Goal: Information Seeking & Learning: Check status

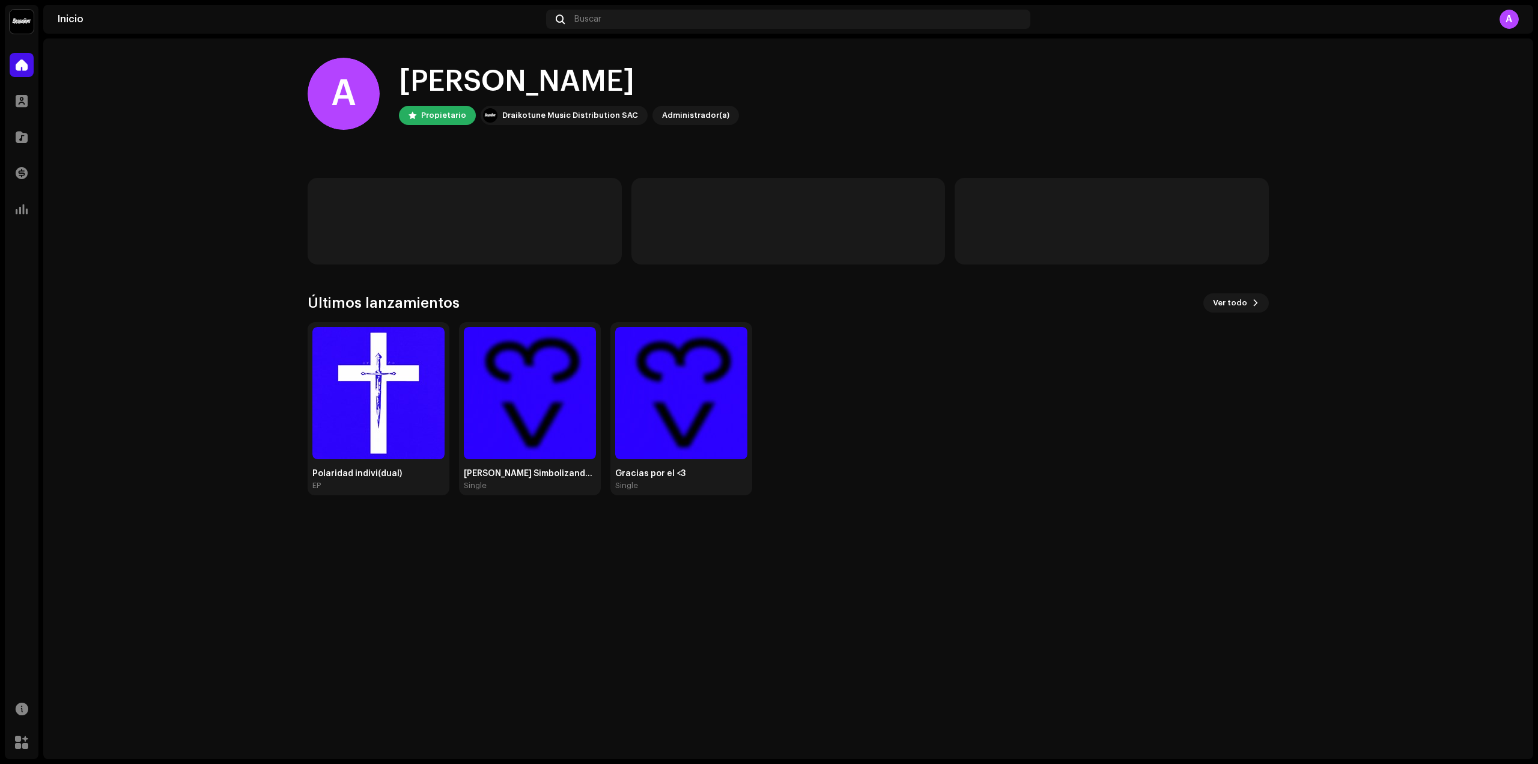
click at [44, 96] on home-home "A Hola, , [PERSON_NAME] Draikotune Music Distribution SAC Administrador(a) Últi…" at bounding box center [788, 276] width 1490 height 476
click at [38, 94] on div "Perfil" at bounding box center [22, 101] width 34 height 34
click at [29, 94] on div at bounding box center [22, 101] width 24 height 24
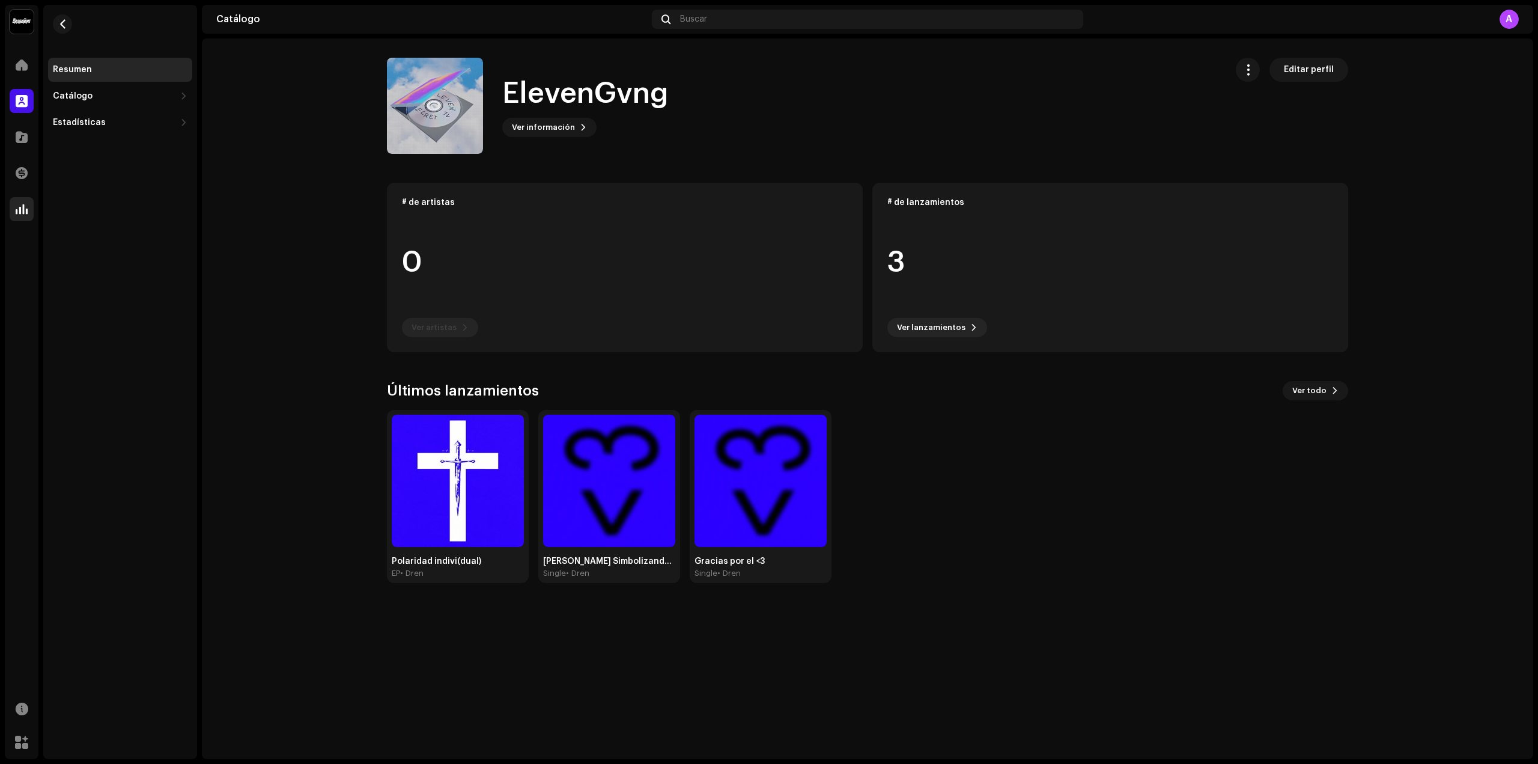
click at [30, 210] on div at bounding box center [22, 209] width 24 height 24
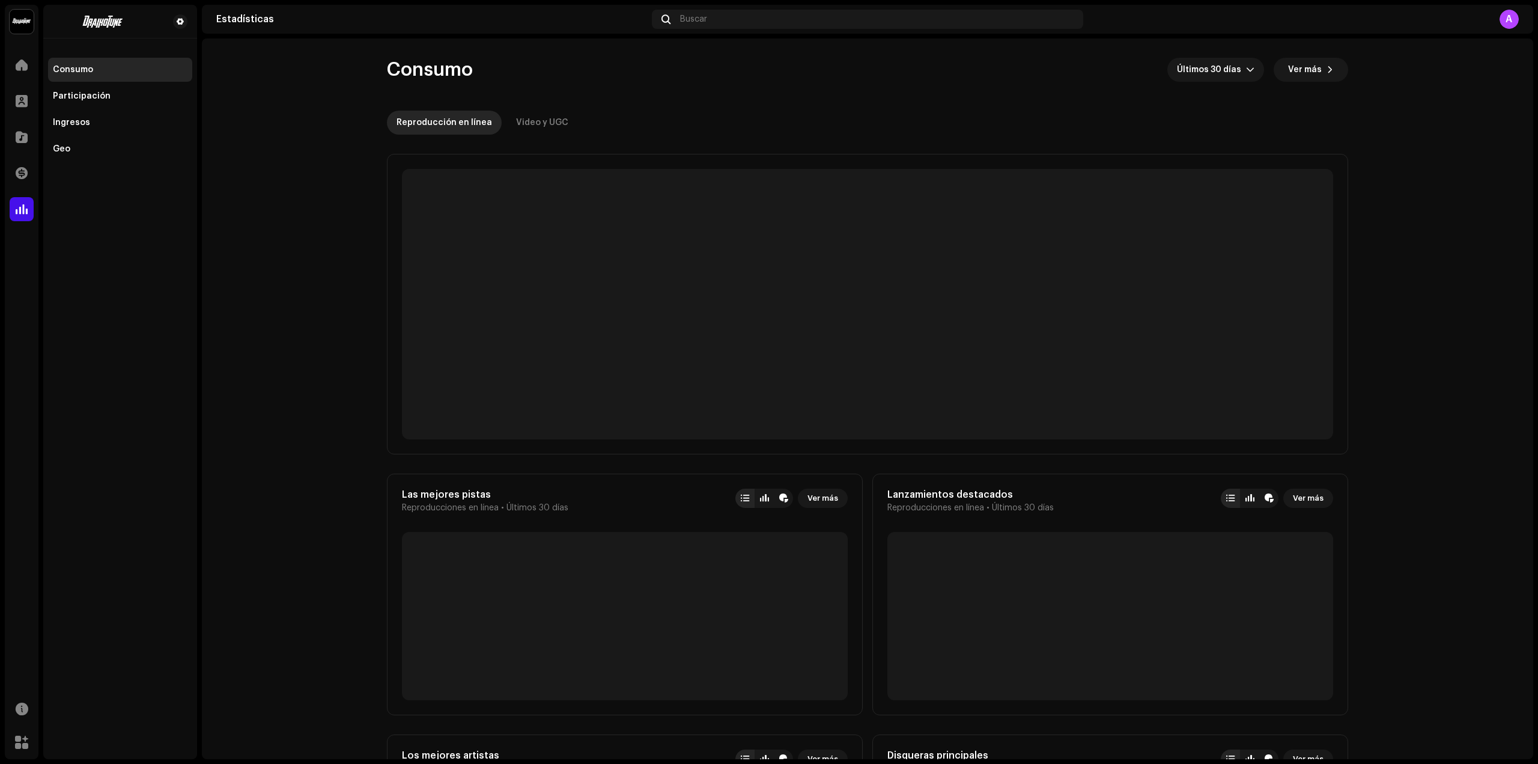
click at [22, 208] on span at bounding box center [22, 209] width 12 height 10
click at [27, 138] on span at bounding box center [22, 137] width 12 height 10
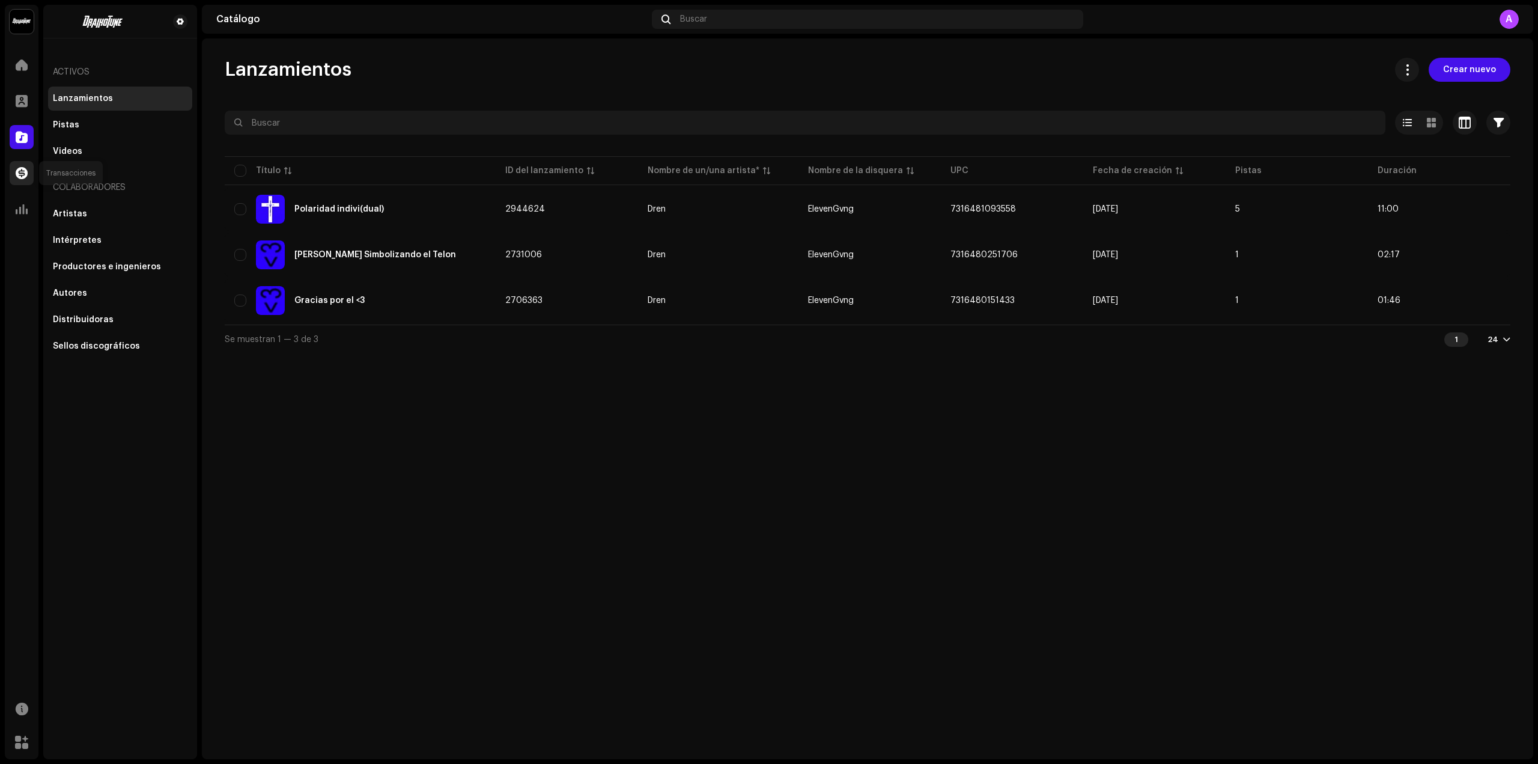
click at [18, 165] on div at bounding box center [22, 173] width 24 height 24
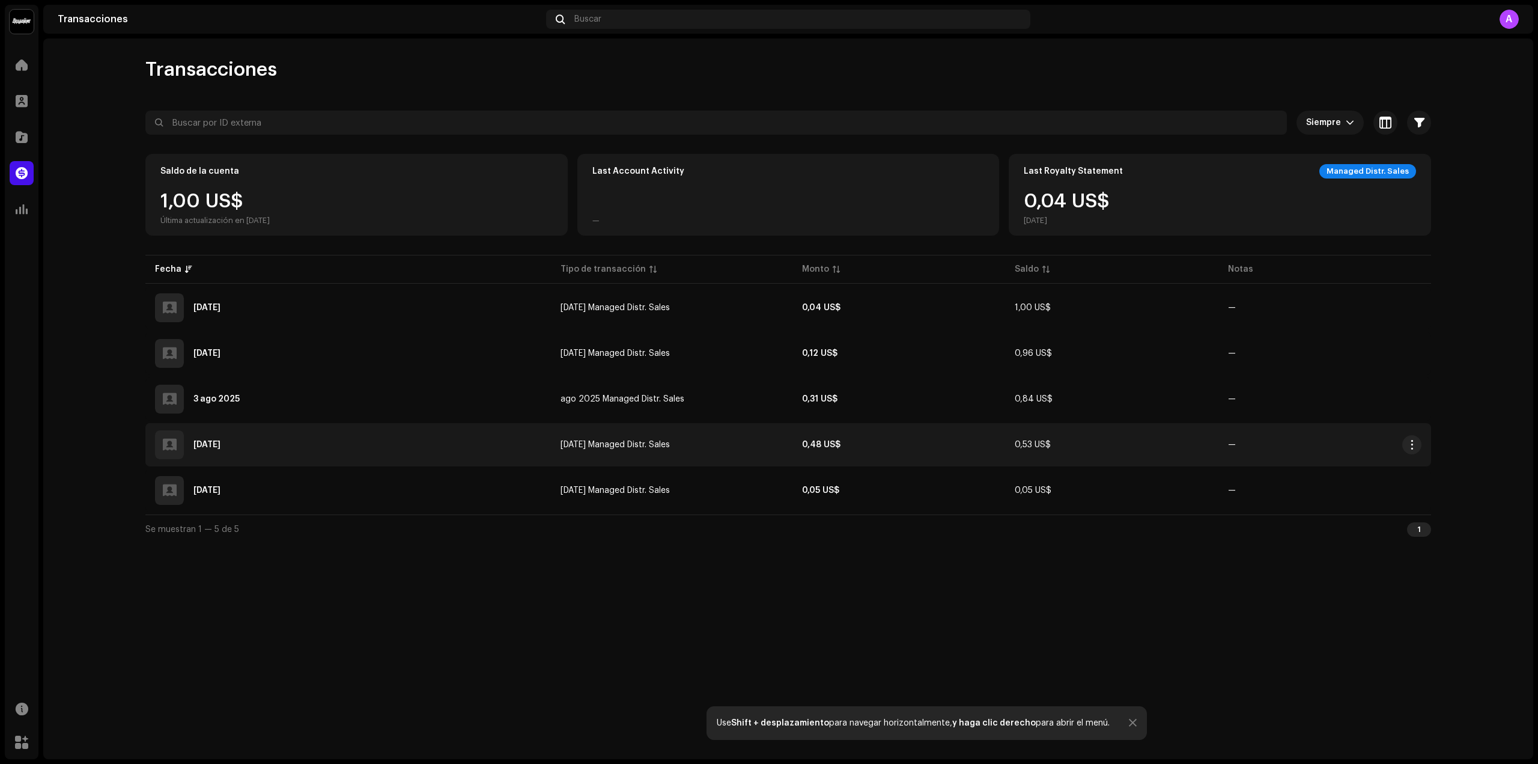
click at [383, 448] on div "[DATE]" at bounding box center [348, 444] width 386 height 29
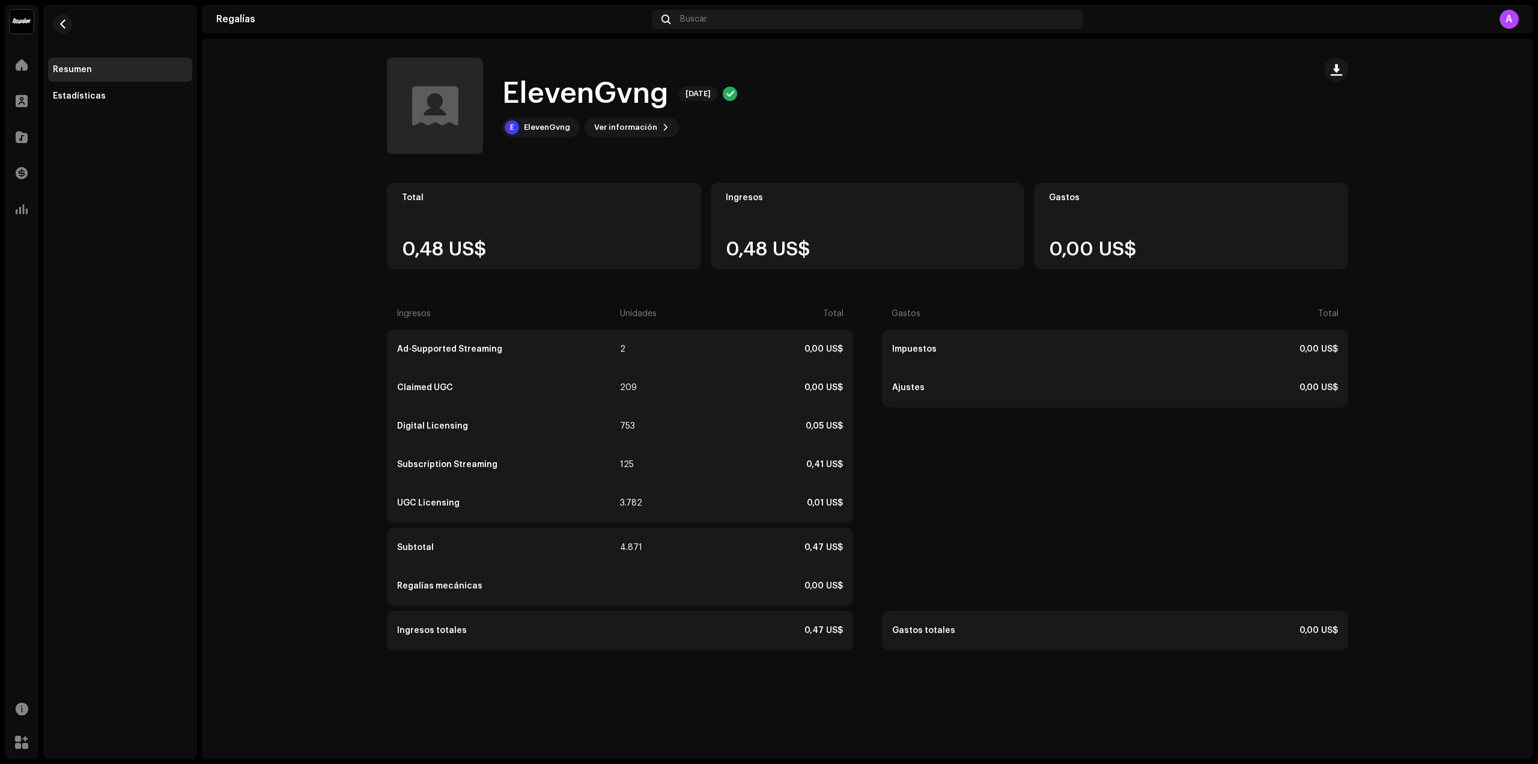
click at [444, 502] on div "UGC Licensing" at bounding box center [507, 503] width 221 height 10
click at [408, 499] on div "UGC Licensing" at bounding box center [507, 503] width 221 height 10
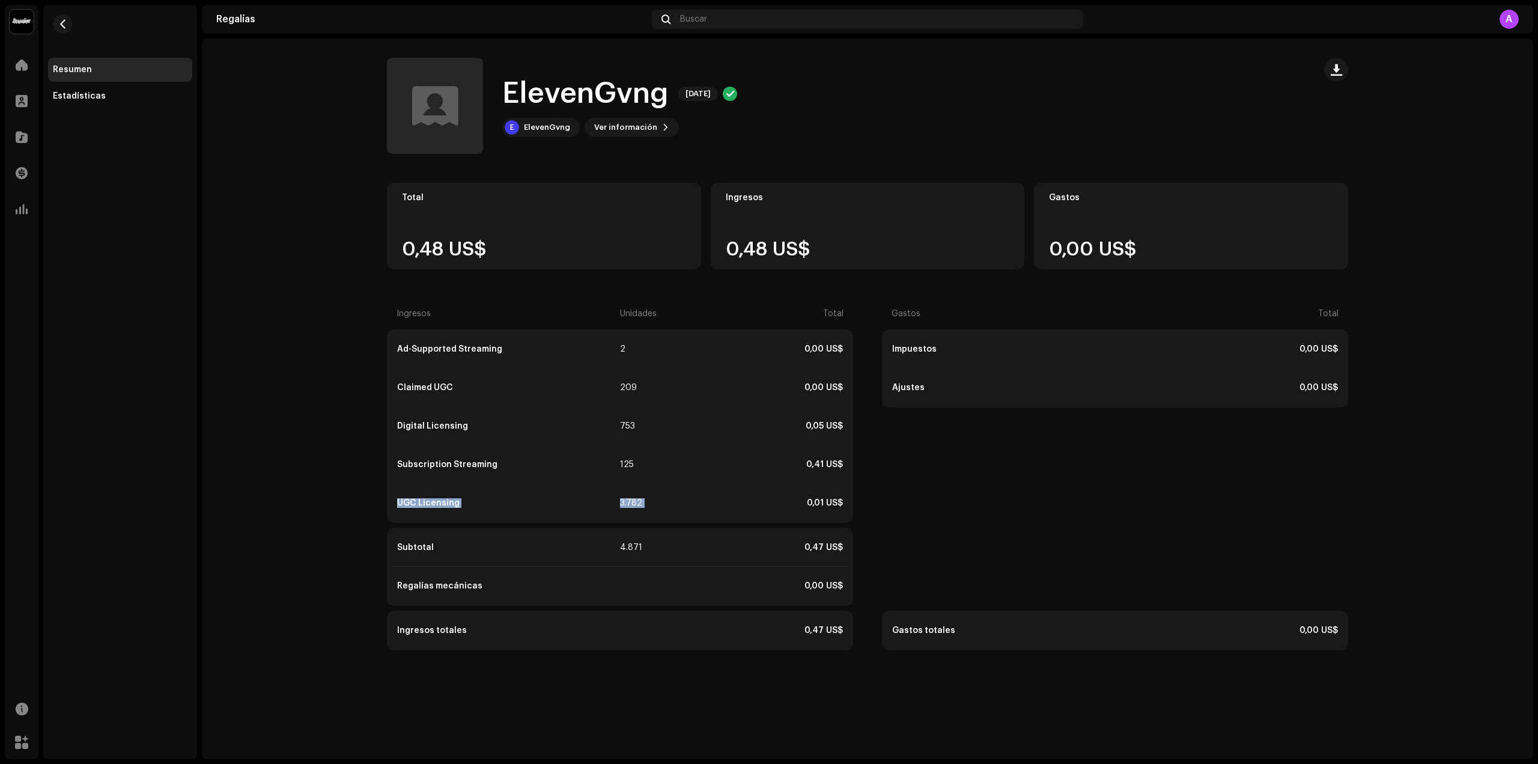
drag, startPoint x: 410, startPoint y: 500, endPoint x: 635, endPoint y: 515, distance: 225.3
click at [635, 515] on div "UGC Licensing 3.782 0,01 US$" at bounding box center [620, 503] width 465 height 38
click at [636, 515] on div "UGC Licensing 3.782 0,01 US$" at bounding box center [620, 503] width 465 height 38
click at [634, 514] on div "UGC Licensing 3.782 0,01 US$" at bounding box center [620, 503] width 465 height 38
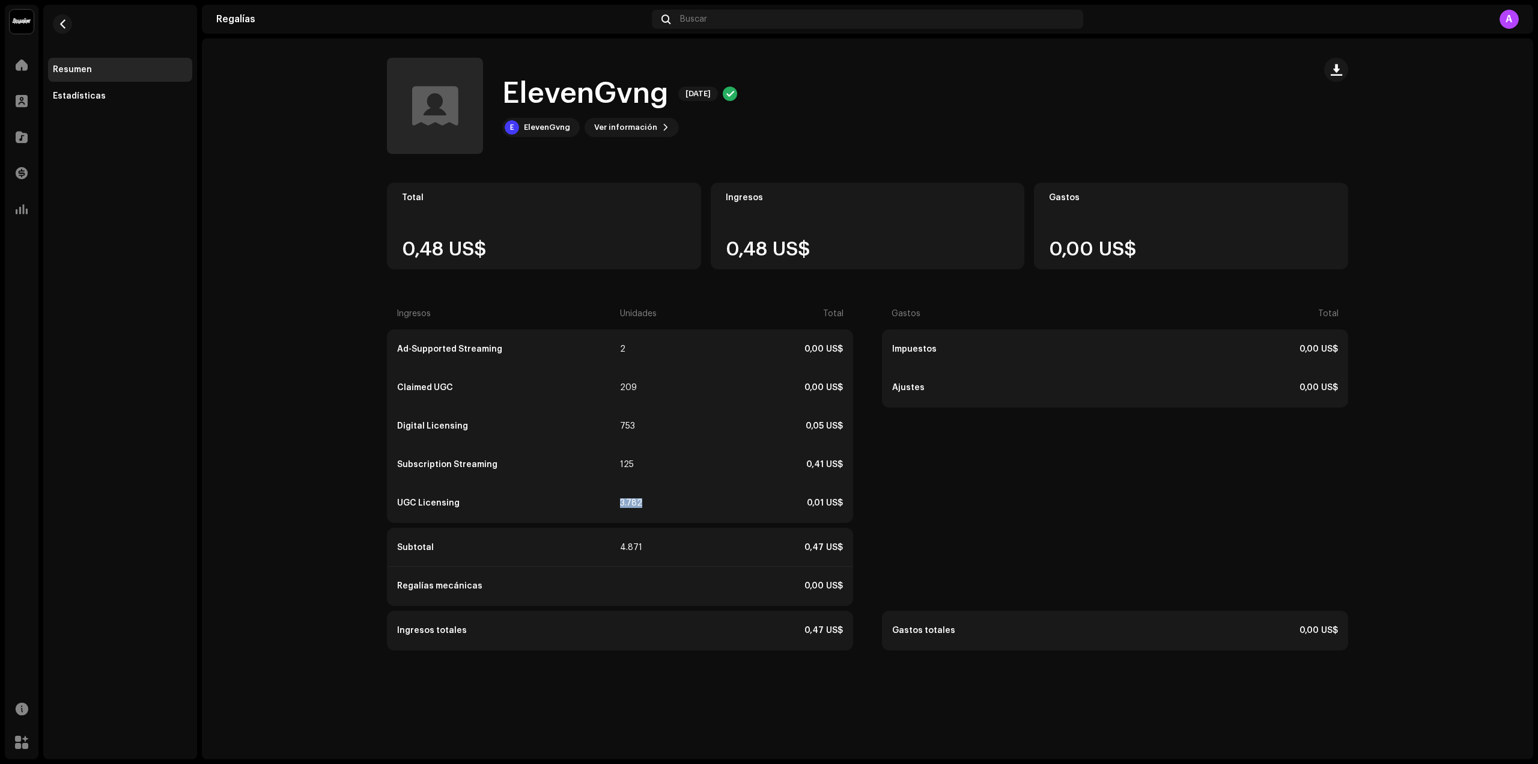
click at [634, 514] on div "UGC Licensing 3.782 0,01 US$" at bounding box center [620, 503] width 465 height 38
click at [639, 509] on div "UGC Licensing 3.782 0,01 US$" at bounding box center [620, 503] width 465 height 38
drag, startPoint x: 639, startPoint y: 509, endPoint x: 623, endPoint y: 499, distance: 18.9
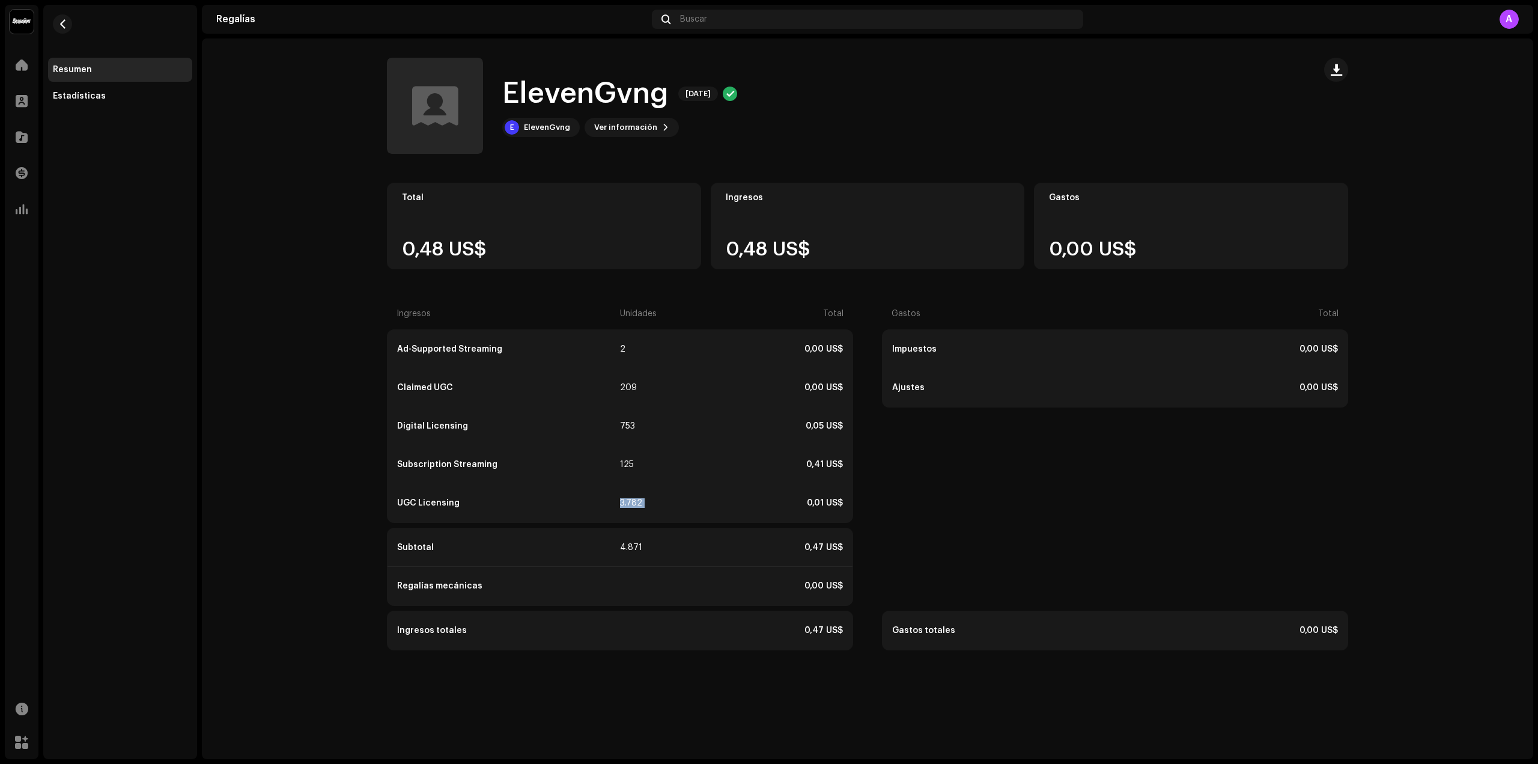
click at [623, 499] on div "UGC Licensing 3.782 0,01 US$" at bounding box center [620, 503] width 465 height 38
click at [623, 499] on div "3.782" at bounding box center [642, 503] width 44 height 10
drag, startPoint x: 623, startPoint y: 499, endPoint x: 627, endPoint y: 505, distance: 6.9
click at [627, 505] on div "3.782" at bounding box center [642, 503] width 44 height 10
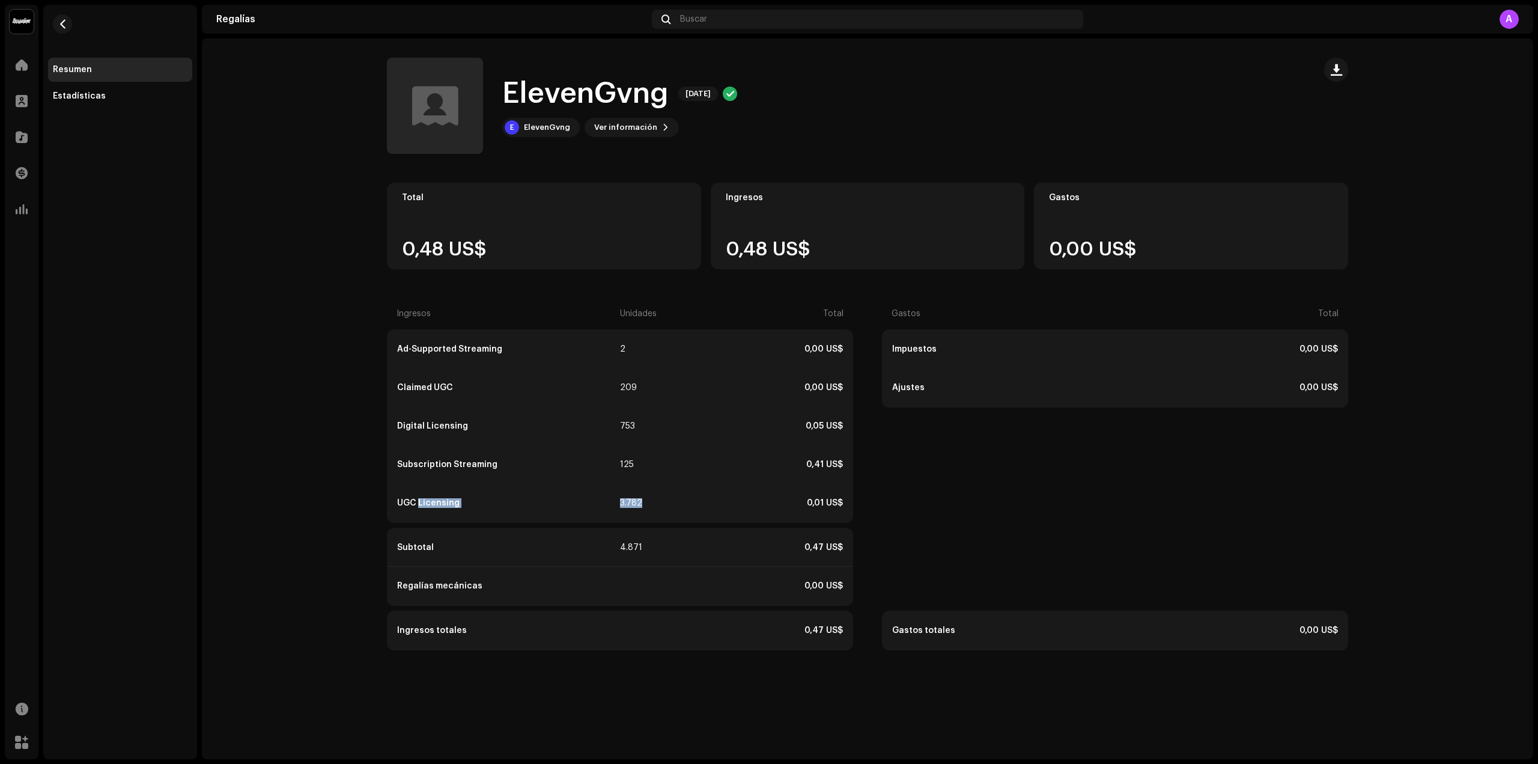
drag, startPoint x: 627, startPoint y: 505, endPoint x: 621, endPoint y: 522, distance: 18.4
click at [453, 503] on div "UGC Licensing 3.782 0,01 US$" at bounding box center [620, 503] width 465 height 38
click at [811, 498] on div "0,01 US$" at bounding box center [754, 503] width 177 height 10
click at [830, 501] on div "0,01 US$" at bounding box center [754, 503] width 177 height 10
drag, startPoint x: 830, startPoint y: 501, endPoint x: 814, endPoint y: 502, distance: 15.7
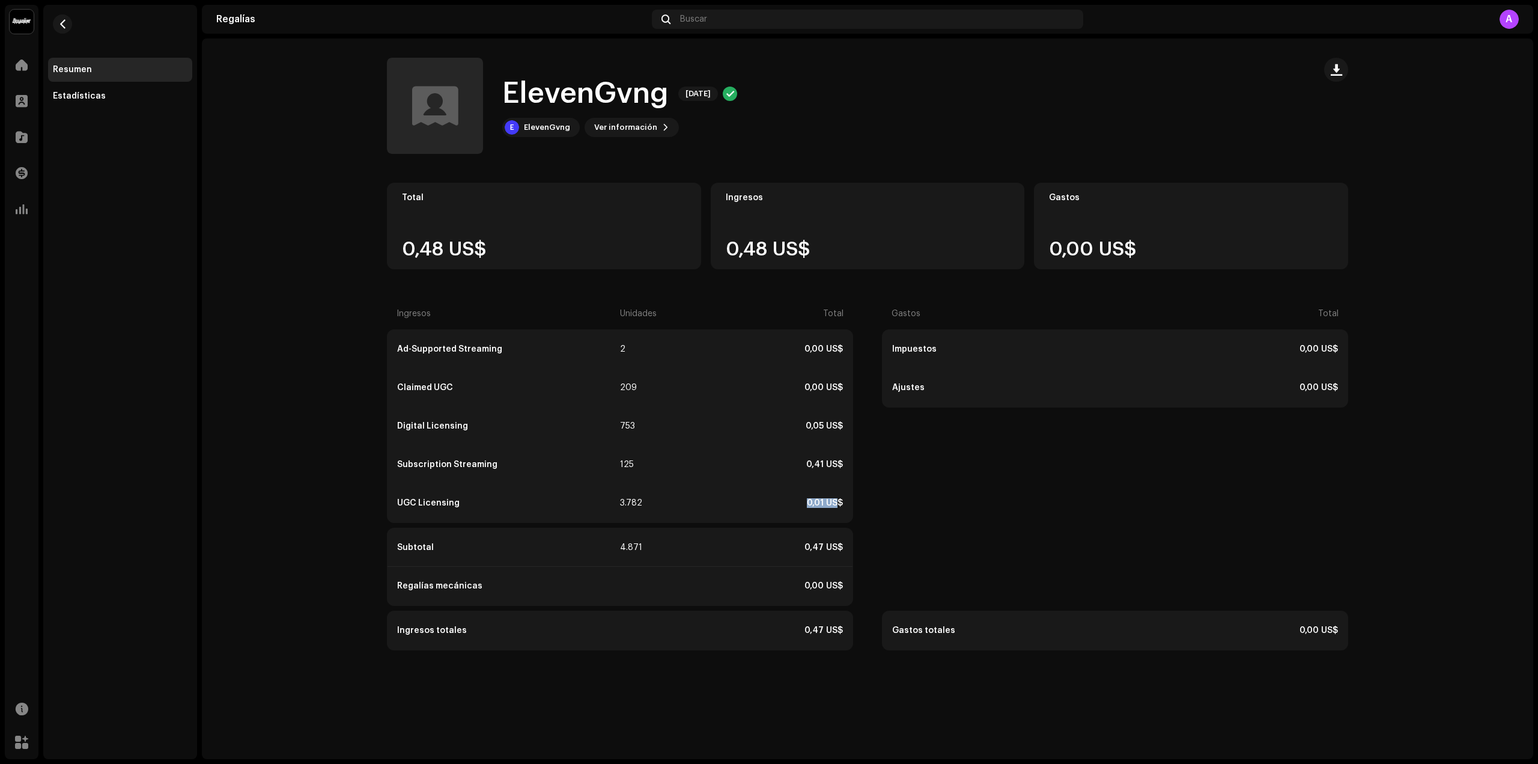
click at [814, 502] on div "0,01 US$" at bounding box center [754, 503] width 177 height 10
click at [811, 502] on div "0,01 US$" at bounding box center [754, 503] width 177 height 10
drag, startPoint x: 811, startPoint y: 502, endPoint x: 828, endPoint y: 502, distance: 17.4
click at [828, 502] on div "0,01 US$" at bounding box center [754, 503] width 177 height 10
click at [581, 447] on div "Subscription Streaming 125 0,41 US$" at bounding box center [620, 464] width 465 height 38
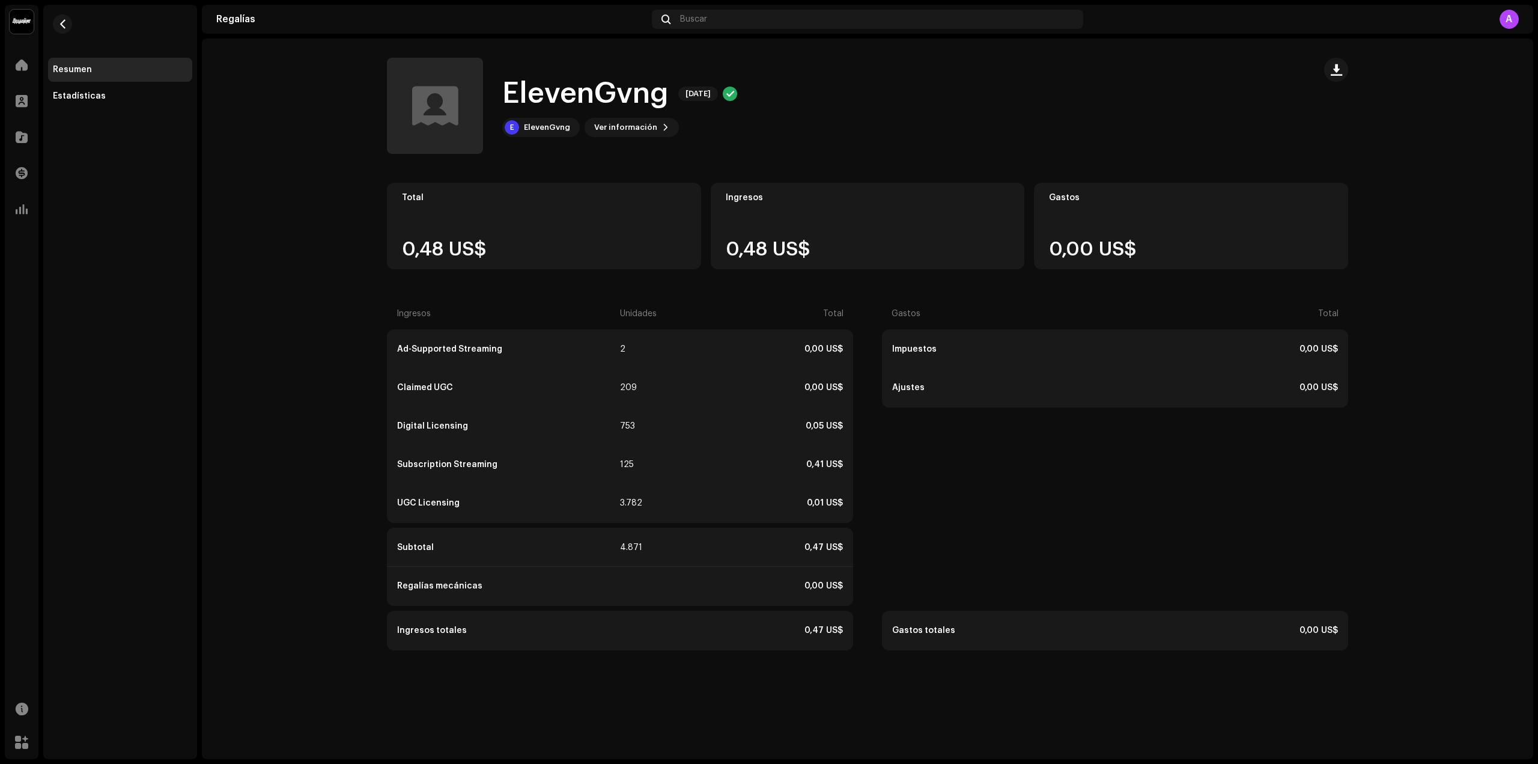
click at [446, 454] on div "Subscription Streaming 125 0,41 US$" at bounding box center [620, 464] width 465 height 38
click at [469, 469] on div "Subscription Streaming" at bounding box center [507, 465] width 221 height 10
drag, startPoint x: 469, startPoint y: 469, endPoint x: 647, endPoint y: 467, distance: 177.9
click at [584, 481] on div "Subscription Streaming 125 0,41 US$" at bounding box center [620, 464] width 465 height 38
click at [787, 468] on div "0,41 US$" at bounding box center [754, 465] width 177 height 10
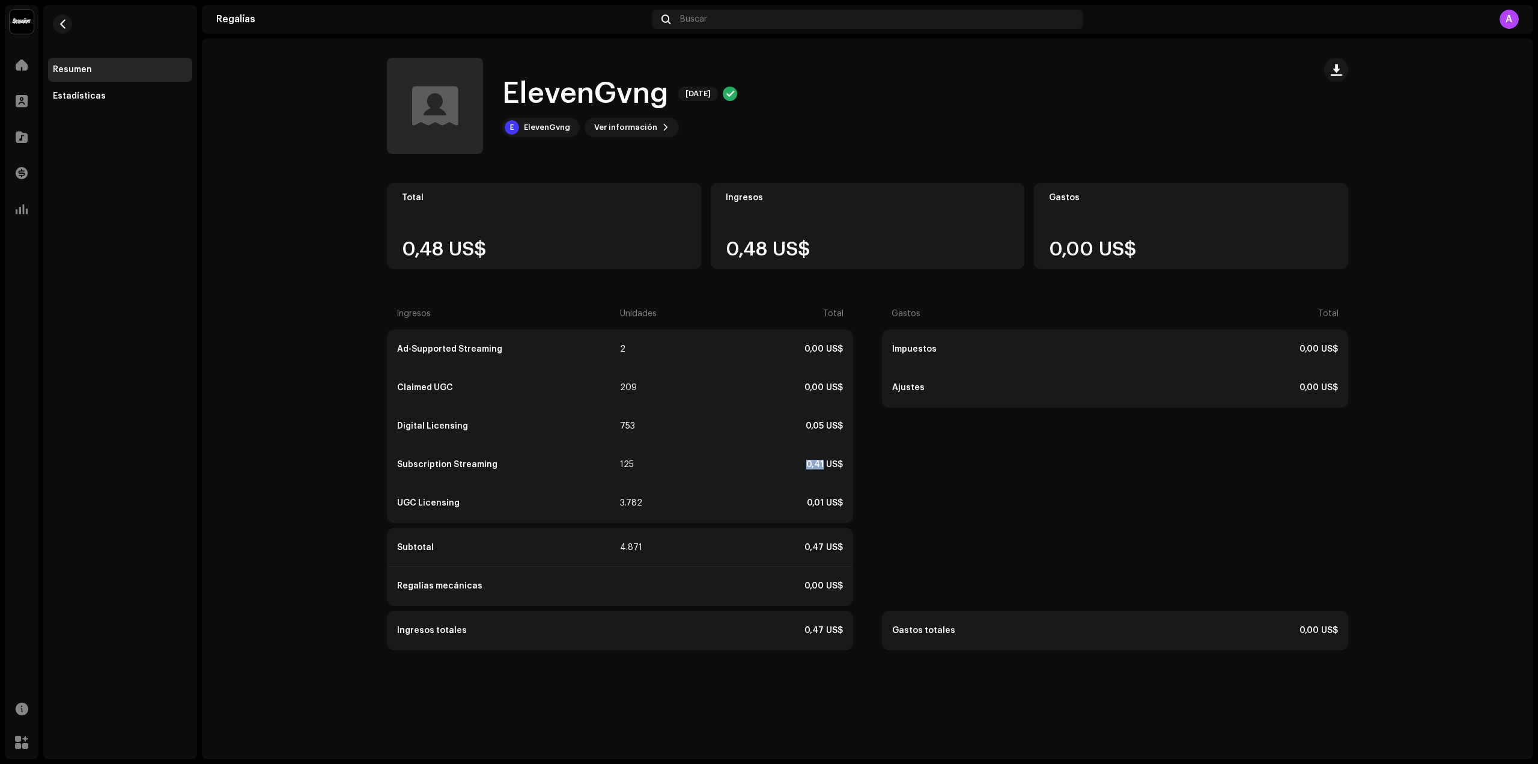
drag, startPoint x: 807, startPoint y: 468, endPoint x: 825, endPoint y: 468, distance: 18.0
click at [825, 468] on div "0,41 US$" at bounding box center [754, 465] width 177 height 10
click at [596, 451] on div "Subscription Streaming 125 0,41 US$" at bounding box center [620, 464] width 465 height 38
click at [634, 468] on div "125" at bounding box center [642, 465] width 44 height 10
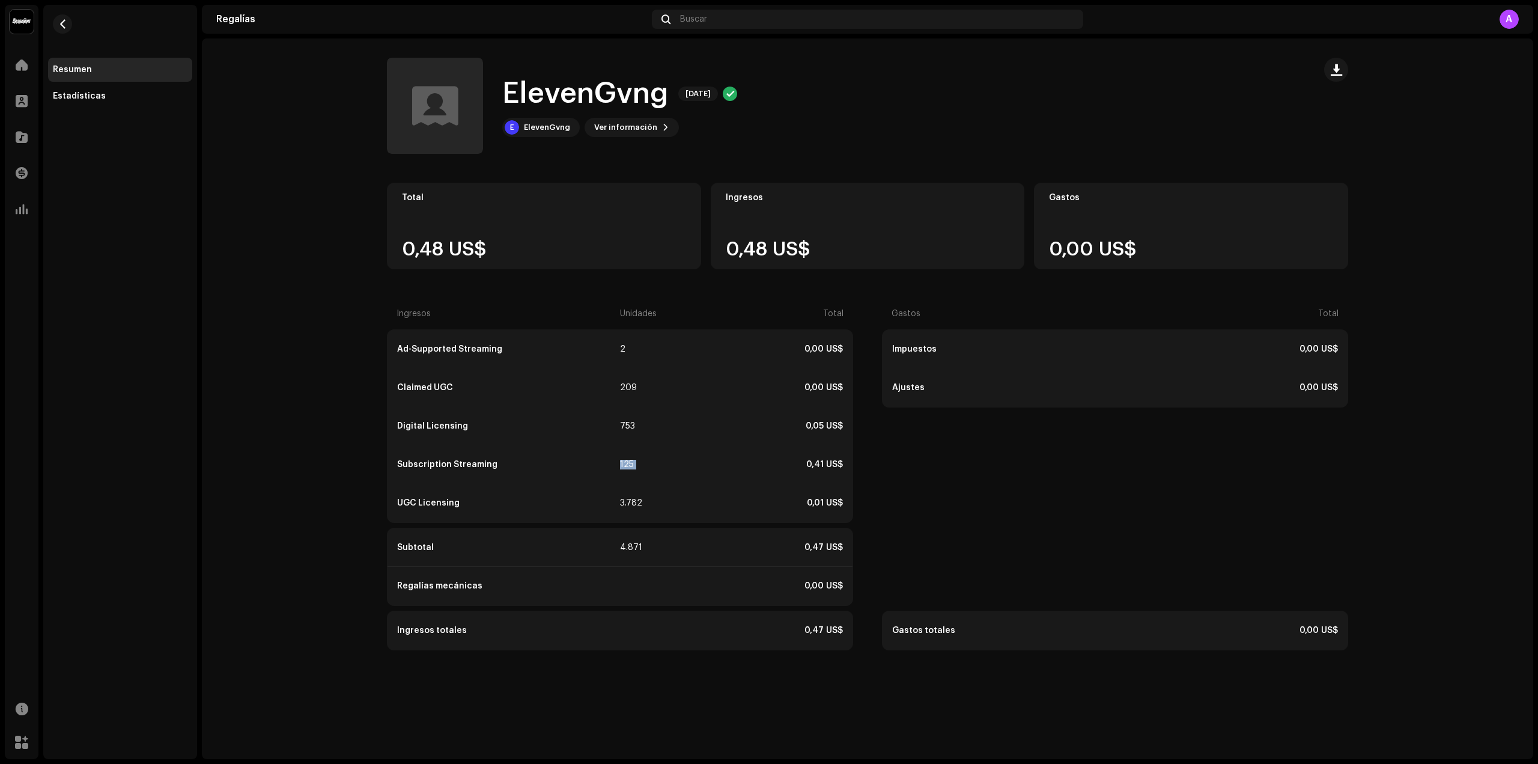
click at [634, 468] on div "125" at bounding box center [642, 465] width 44 height 10
click at [625, 420] on div "Digital Licensing 753 0,05 US$" at bounding box center [620, 426] width 465 height 38
click at [452, 418] on div "Digital Licensing 753 0,05 US$" at bounding box center [620, 426] width 465 height 38
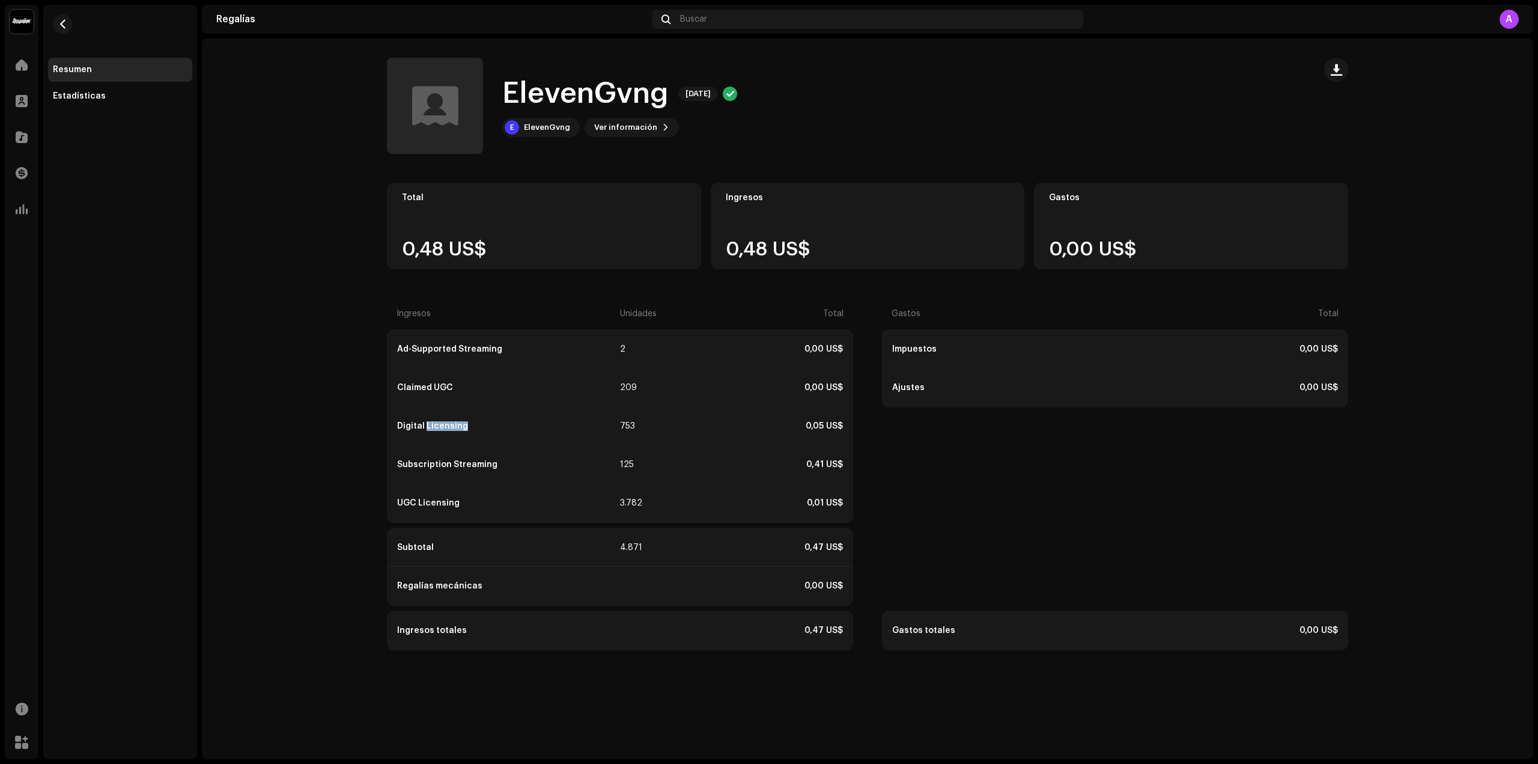
click at [452, 418] on div "Digital Licensing 753 0,05 US$" at bounding box center [620, 426] width 465 height 38
click at [428, 451] on div "Subscription Streaming 125 0,41 US$" at bounding box center [620, 464] width 465 height 38
click at [17, 153] on div "Catálogo" at bounding box center [22, 137] width 34 height 34
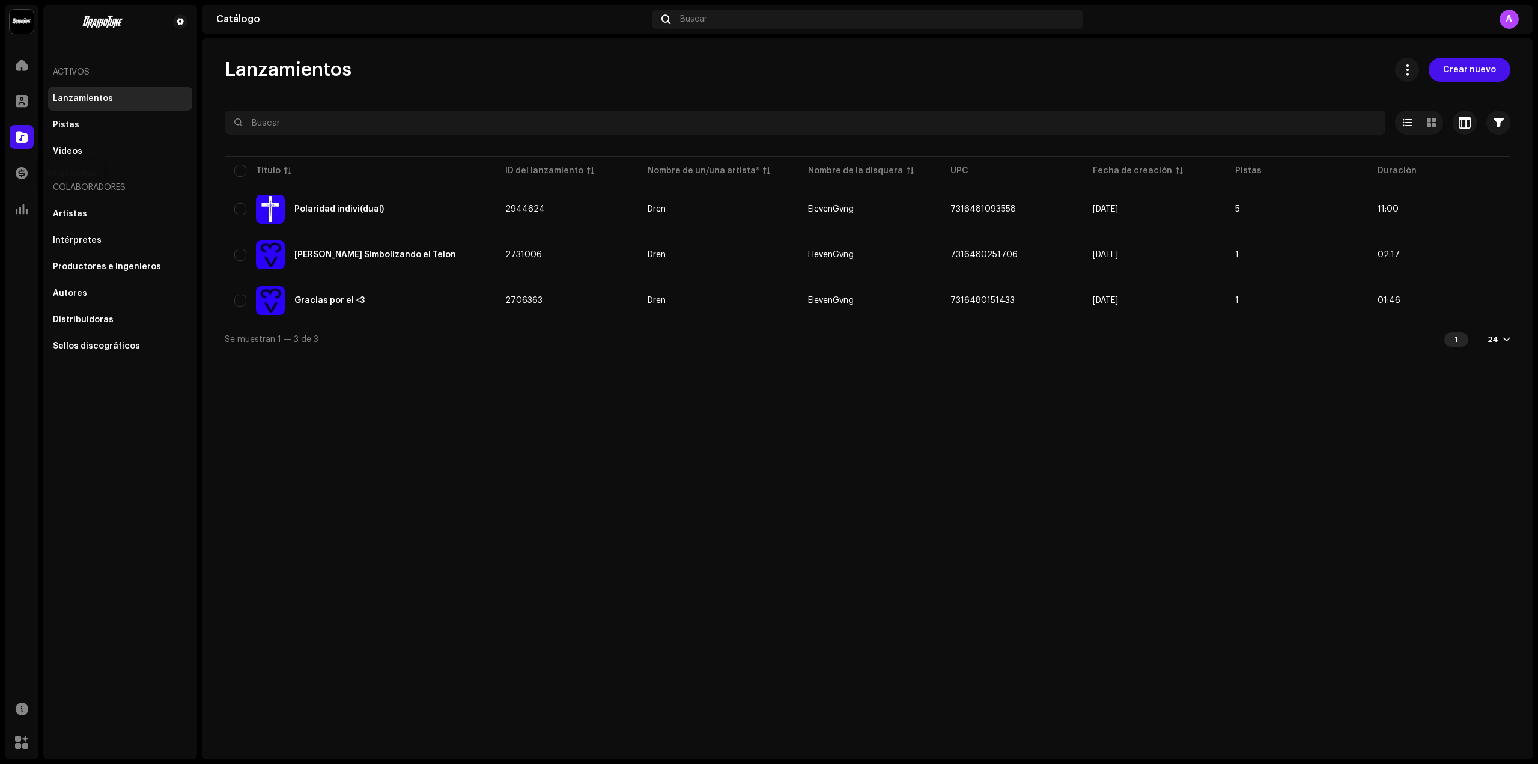
click at [17, 185] on div "Transacciones" at bounding box center [22, 173] width 34 height 34
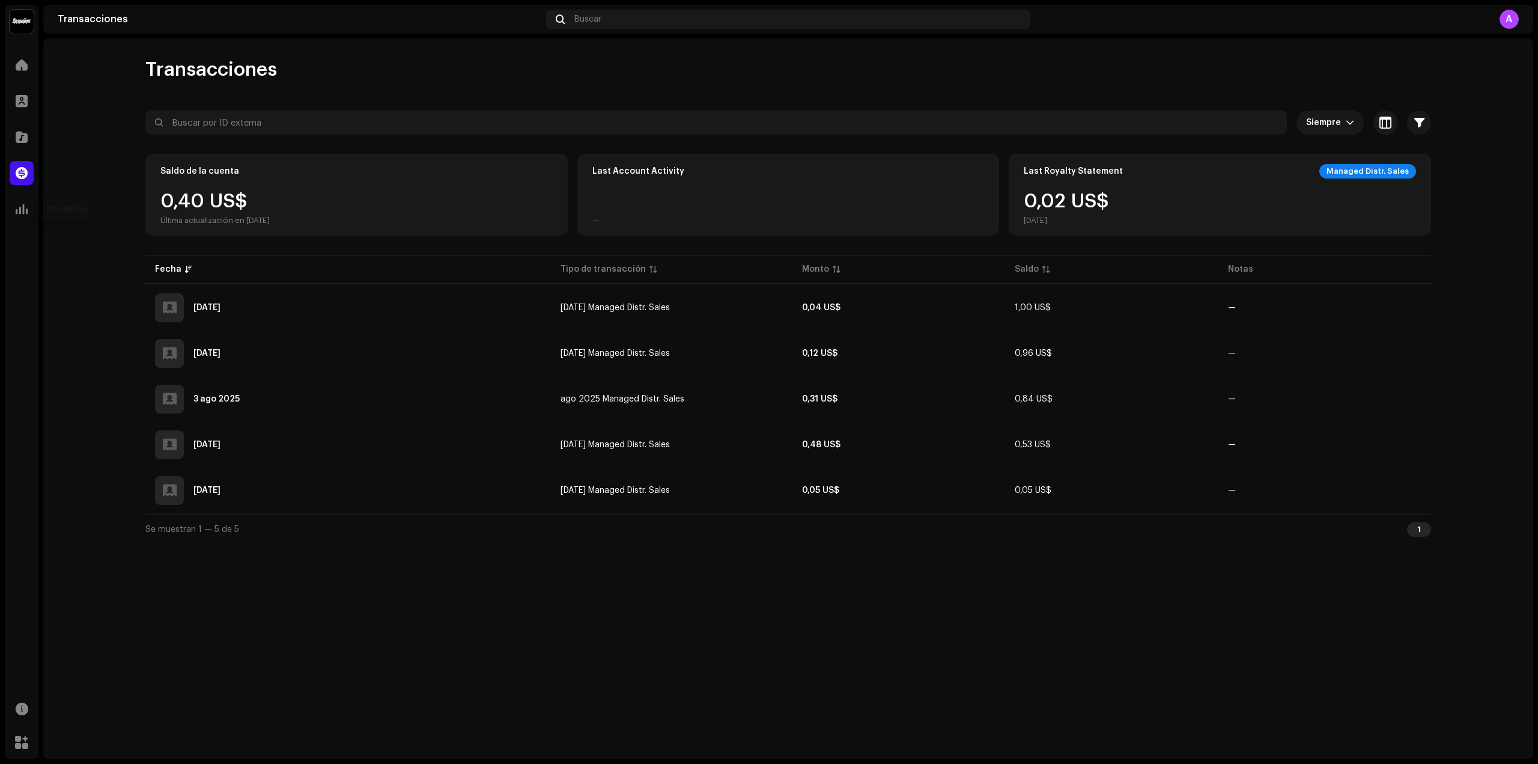
click at [35, 218] on div "Estadísticas" at bounding box center [22, 209] width 34 height 34
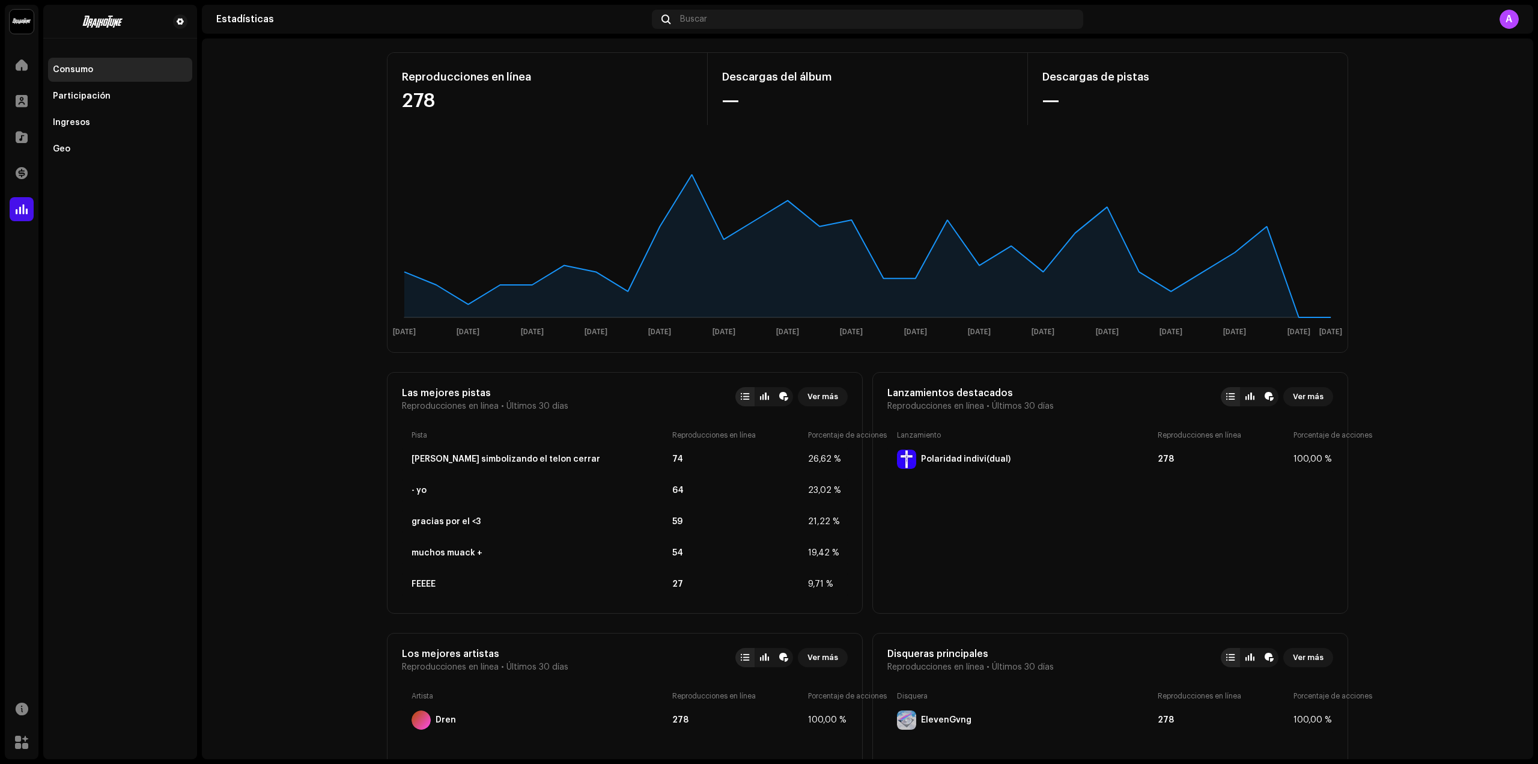
scroll to position [300, 0]
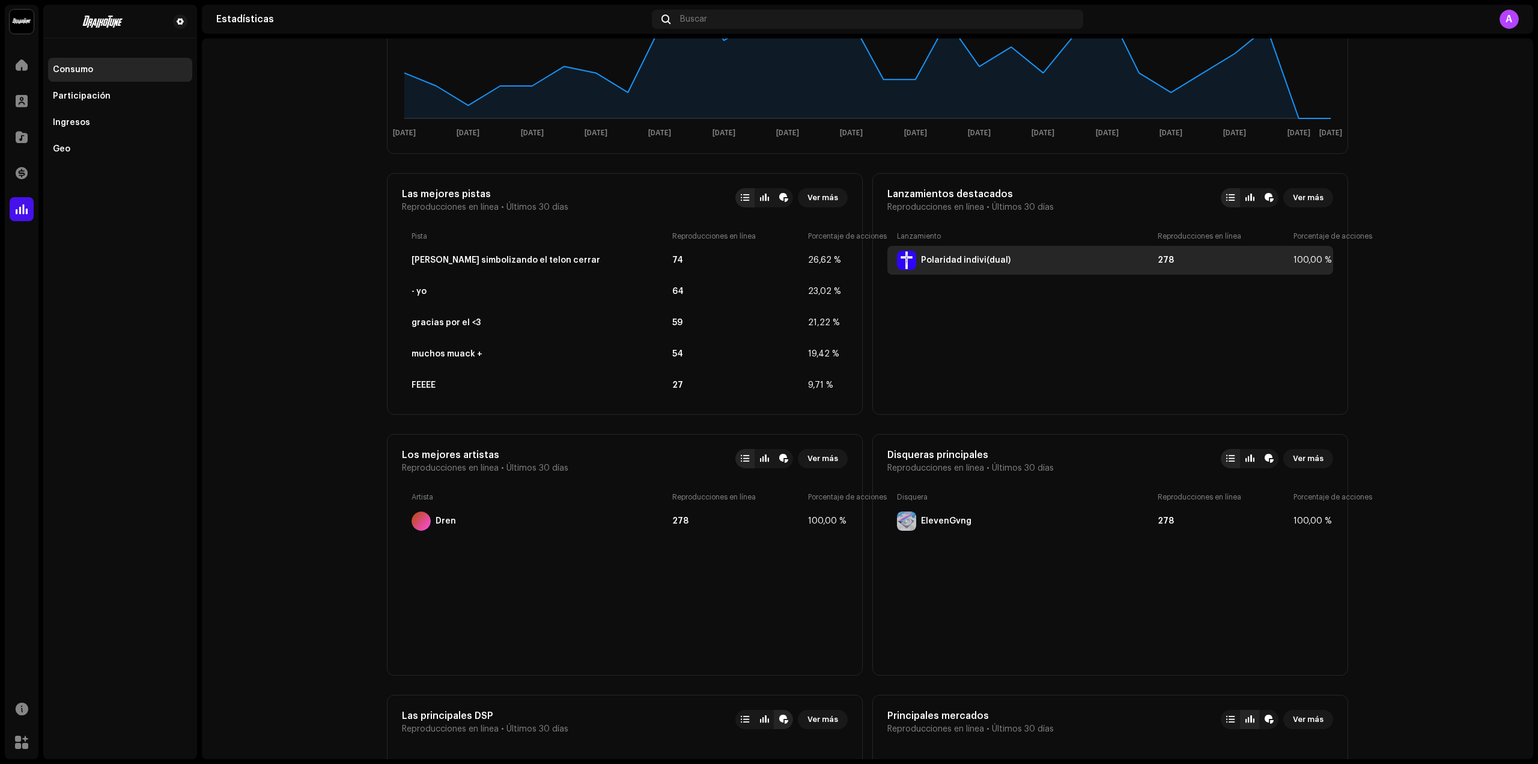
click at [948, 266] on div "Polaridad indivi(dual)" at bounding box center [1025, 260] width 256 height 19
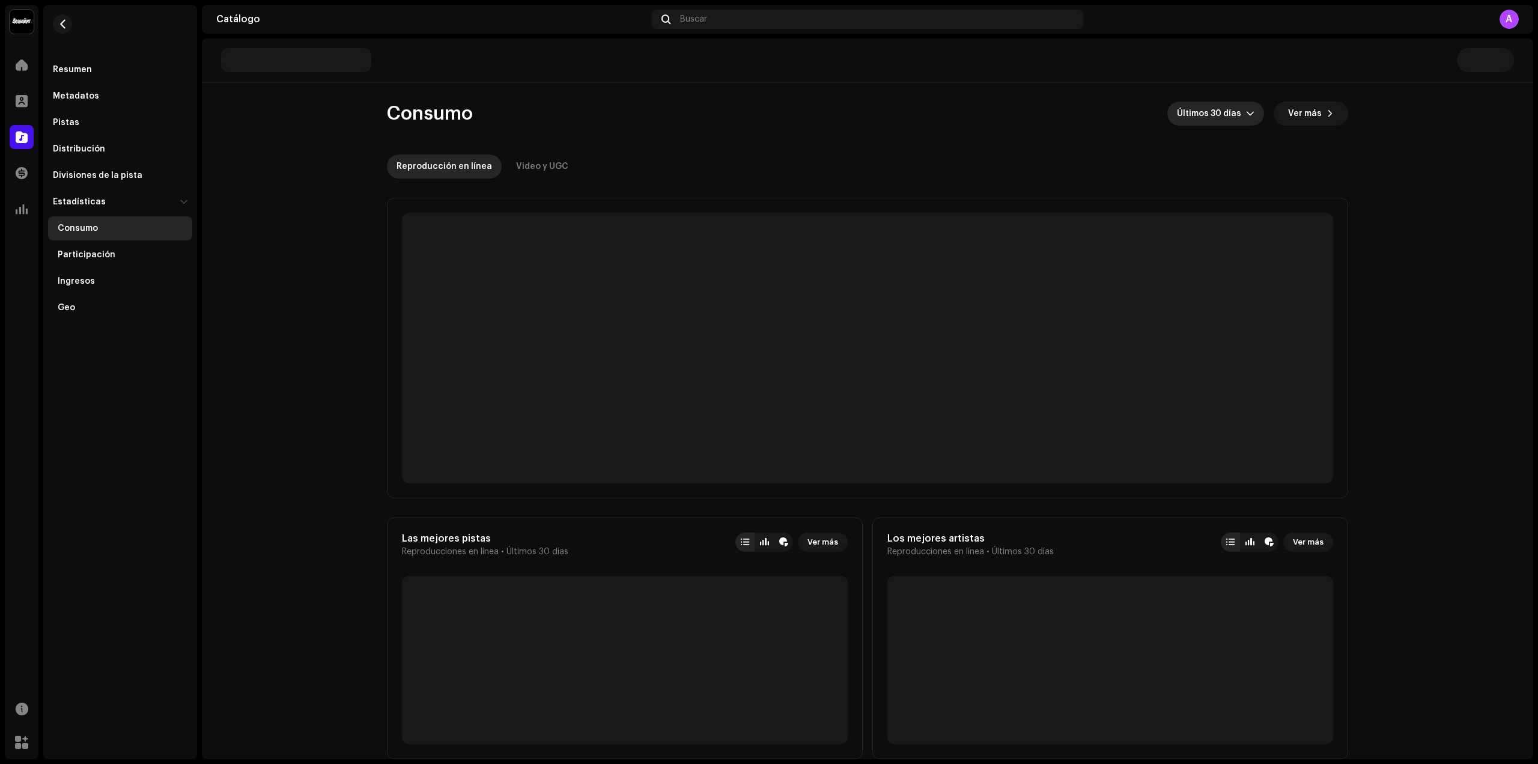
click at [1216, 108] on span "Últimos 30 días" at bounding box center [1211, 114] width 69 height 24
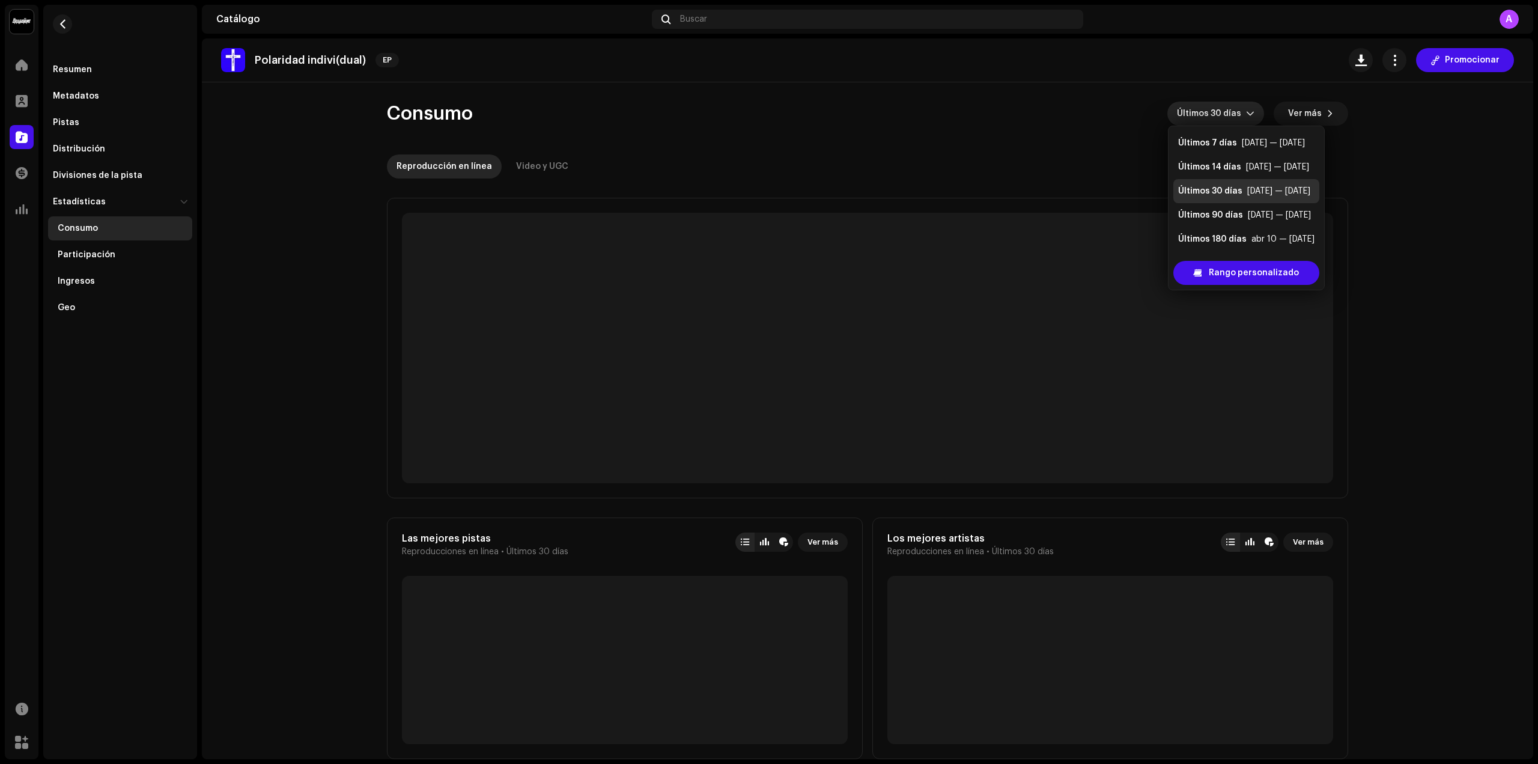
click at [1216, 108] on span "Últimos 30 días" at bounding box center [1211, 114] width 69 height 24
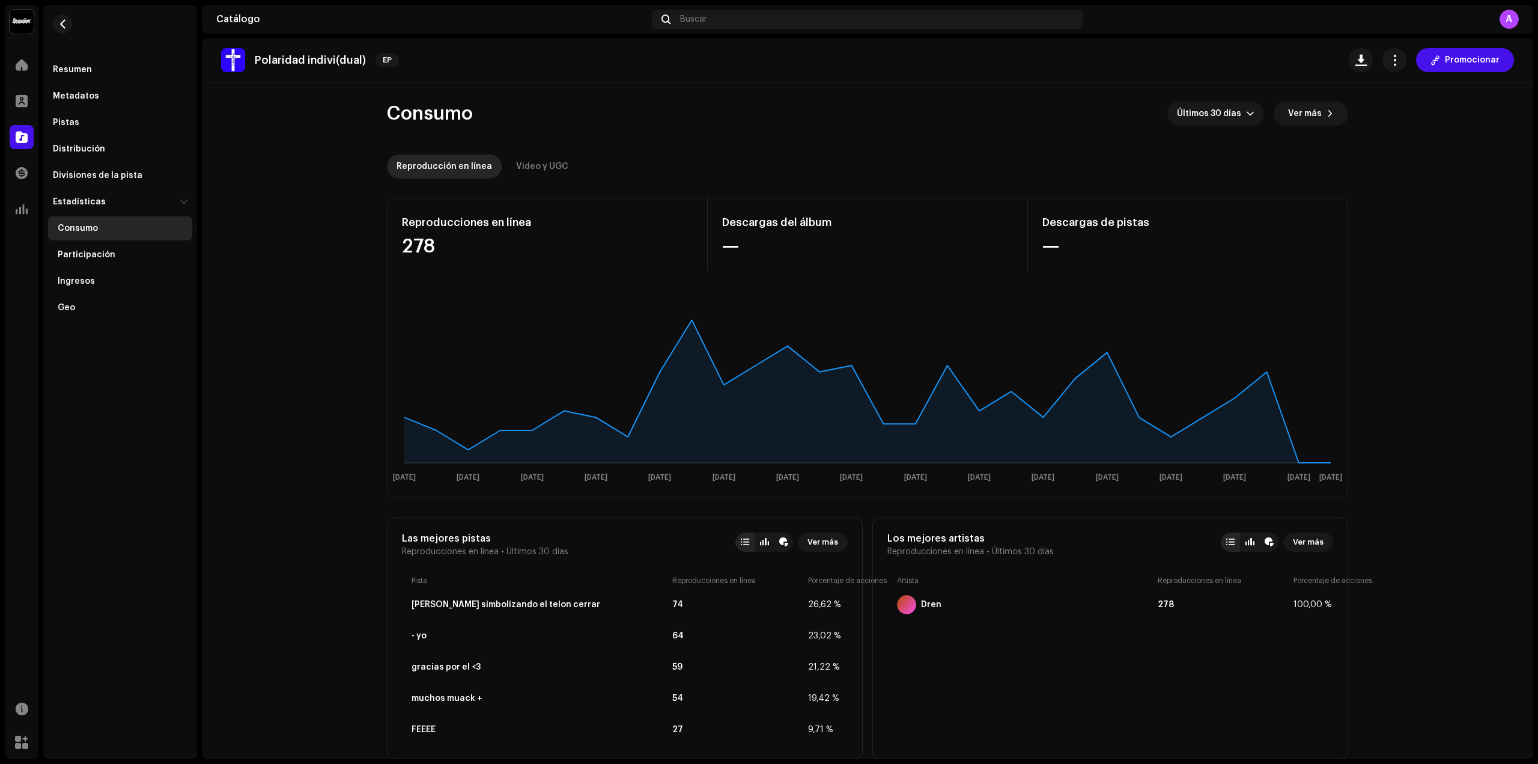
drag, startPoint x: 353, startPoint y: 261, endPoint x: 387, endPoint y: 145, distance: 120.8
click at [1227, 115] on span "Últimos 30 días" at bounding box center [1211, 114] width 69 height 24
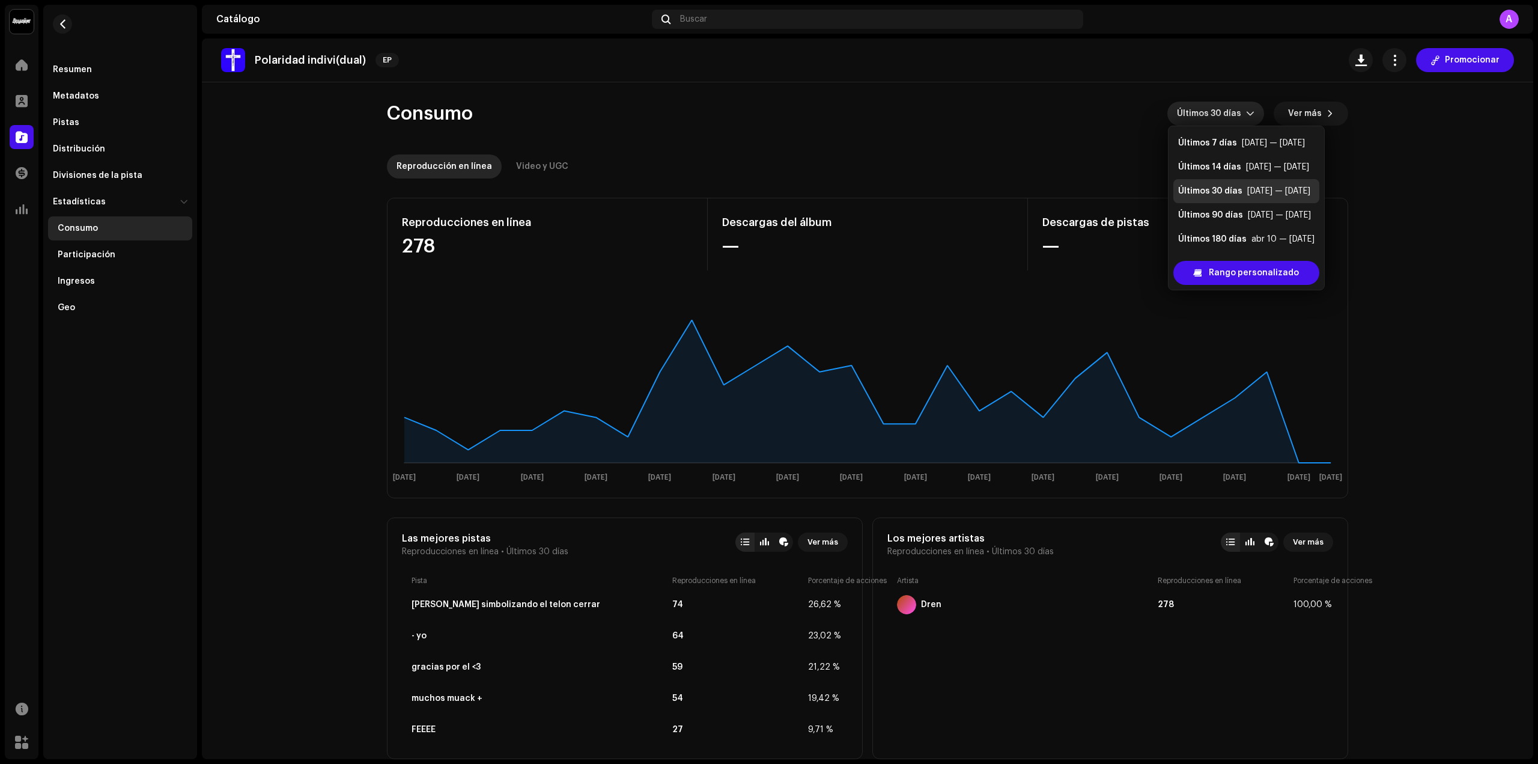
scroll to position [19, 0]
click at [1212, 249] on div "Últimos 365 días" at bounding box center [1213, 244] width 69 height 12
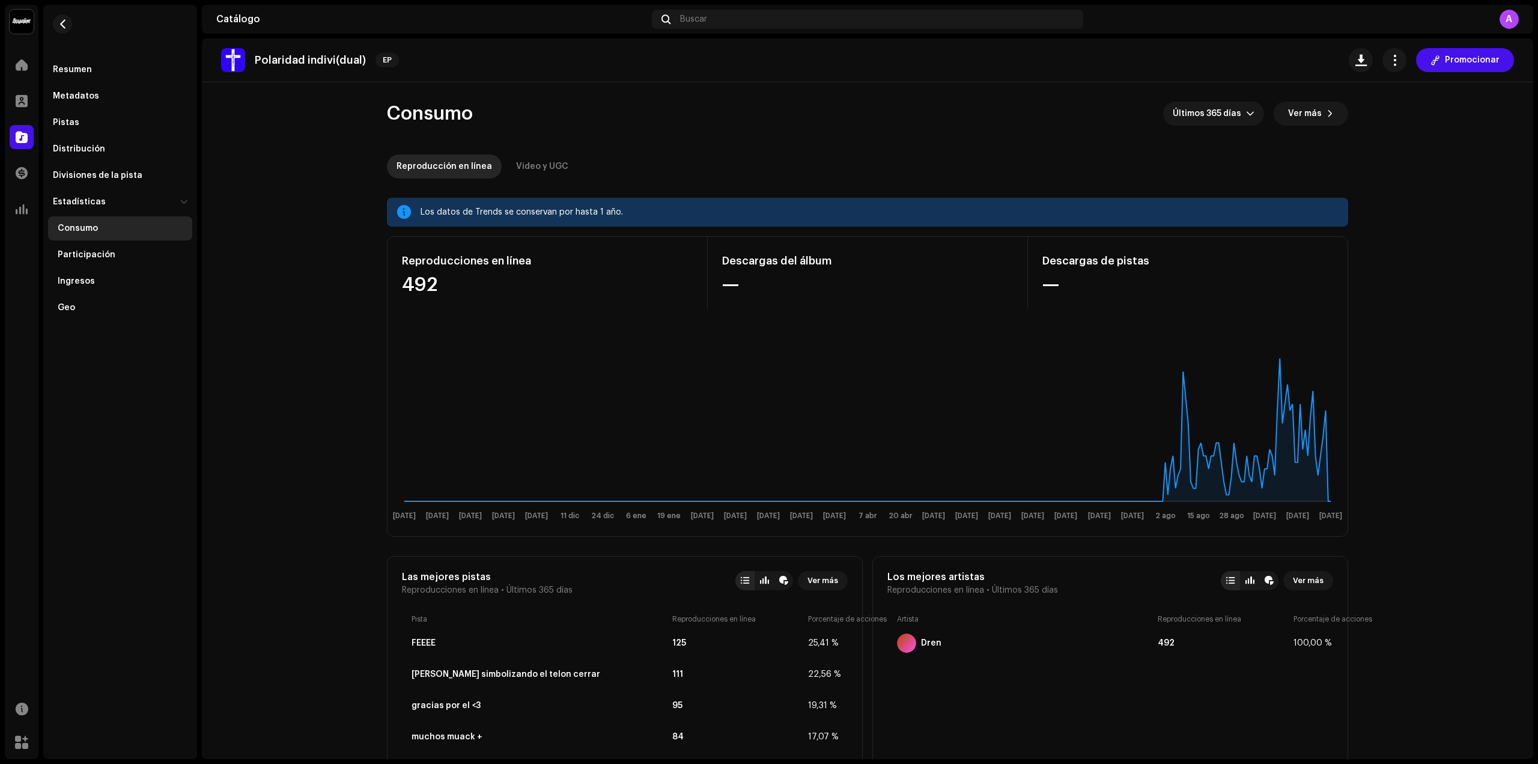
drag, startPoint x: 313, startPoint y: 556, endPoint x: 393, endPoint y: 215, distance: 350.7
click at [526, 162] on div "Video y UGC" at bounding box center [542, 166] width 52 height 24
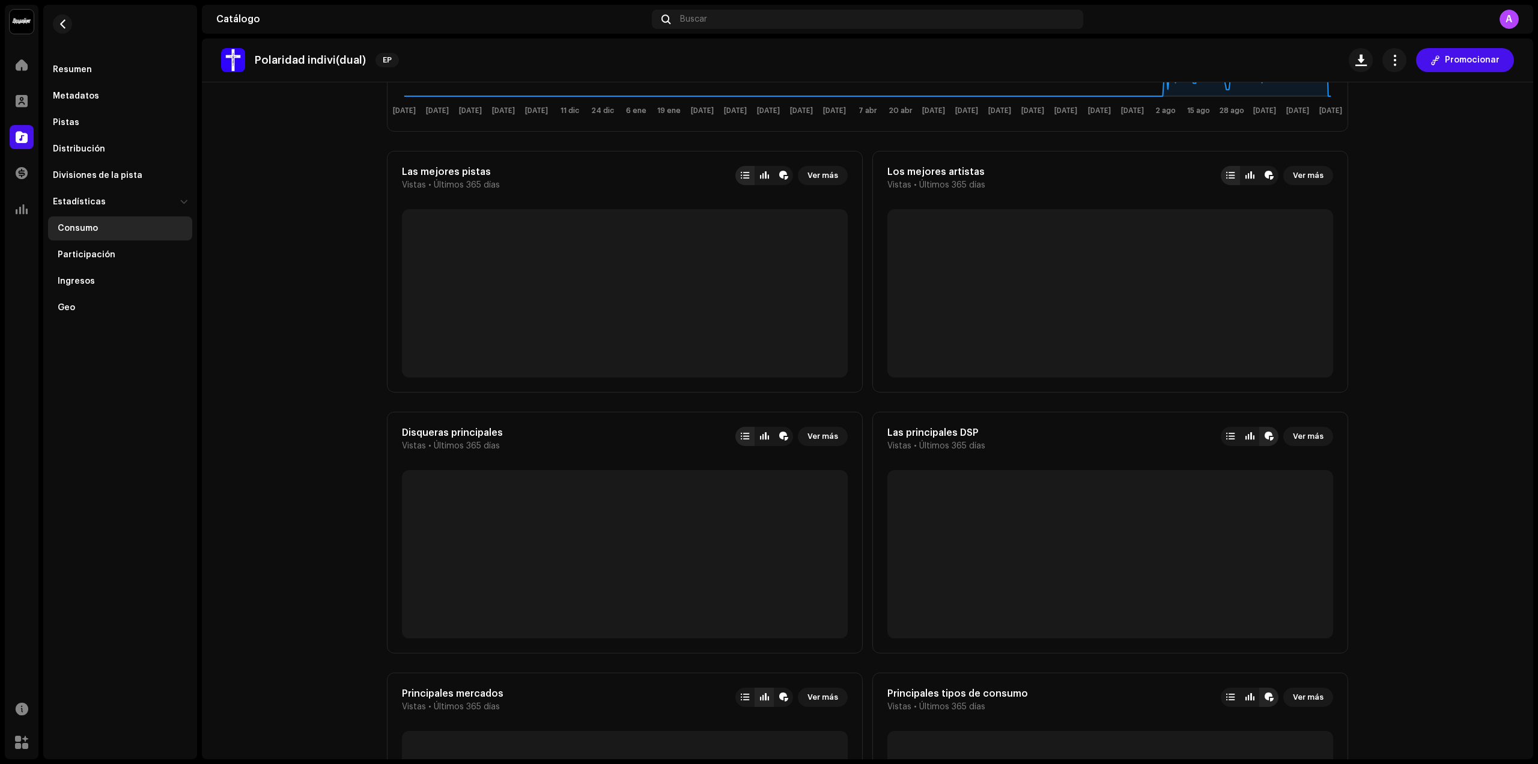
scroll to position [421, 0]
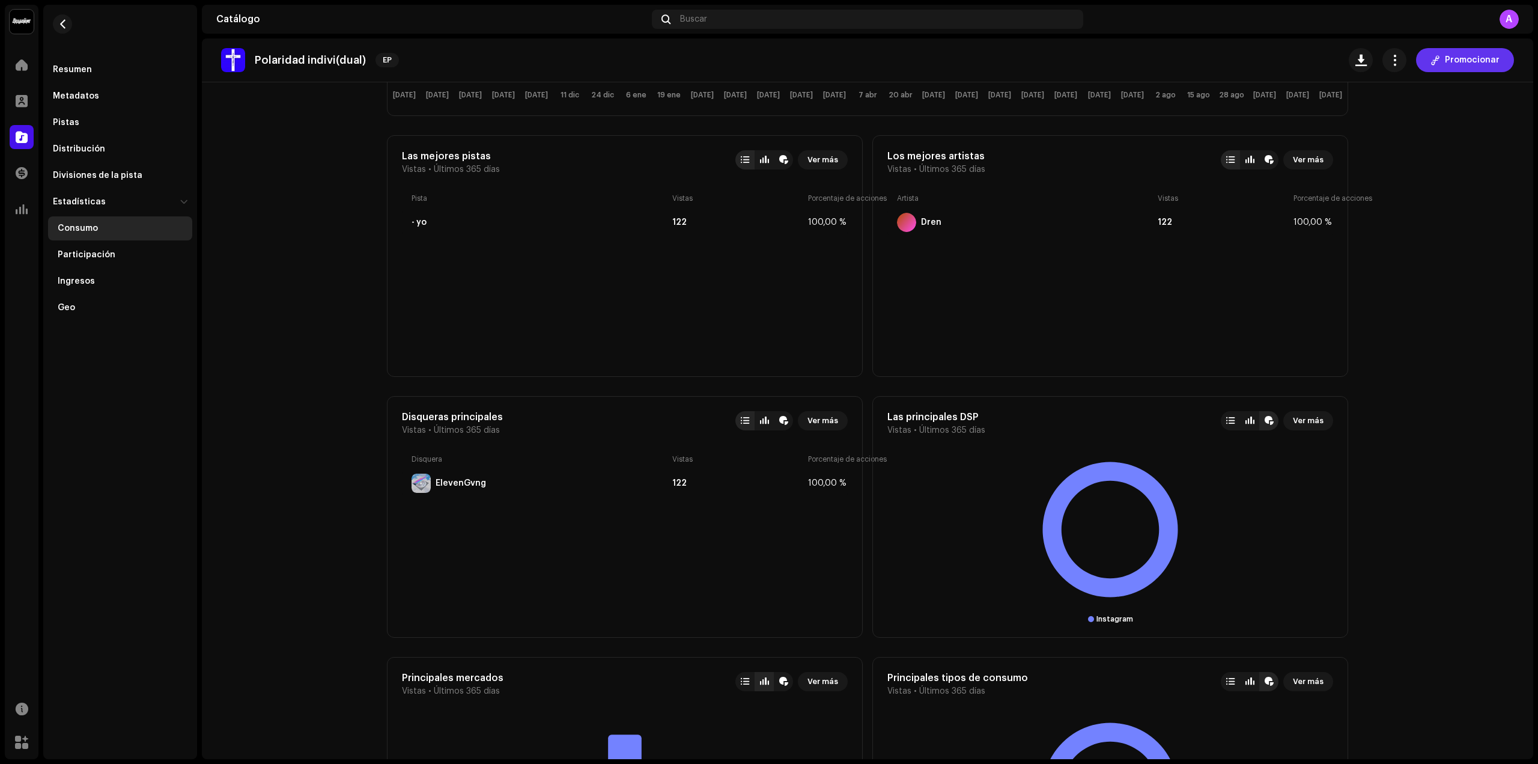
click at [1497, 69] on button "Promocionar" at bounding box center [1465, 60] width 98 height 24
click at [408, 119] on div "Generar enlace inteligente para este lanzamiento Un enlace inteligente simplifi…" at bounding box center [769, 382] width 1538 height 764
click at [68, 68] on div "Resumen" at bounding box center [72, 70] width 39 height 10
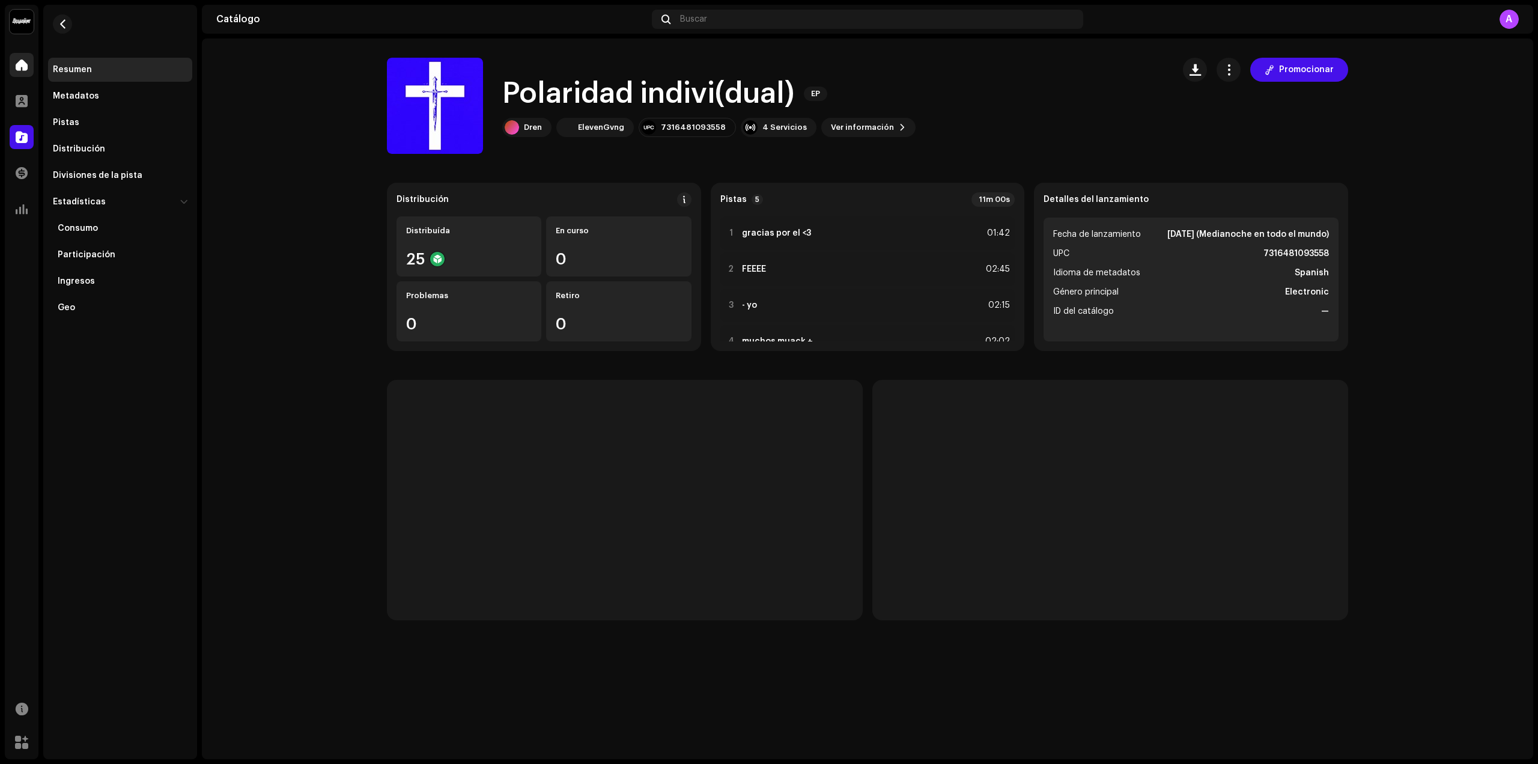
click at [23, 65] on span at bounding box center [22, 65] width 12 height 10
